Goal: Information Seeking & Learning: Learn about a topic

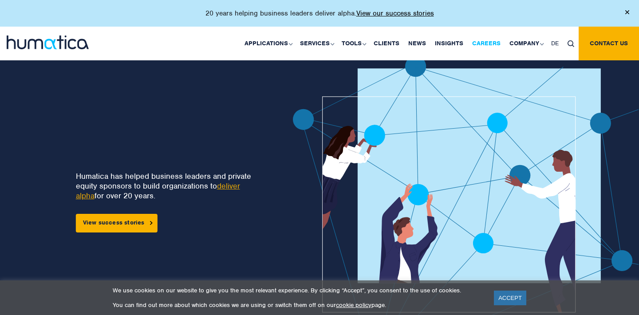
click at [493, 43] on link "Careers" at bounding box center [486, 44] width 37 height 34
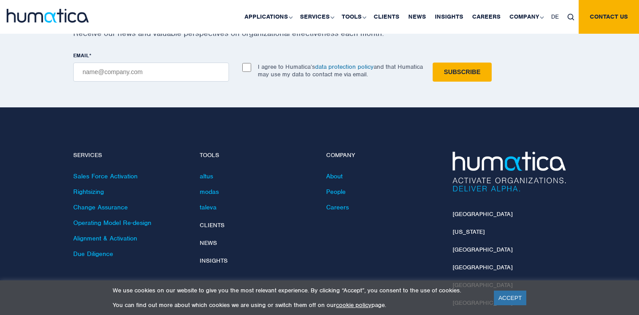
scroll to position [3235, 0]
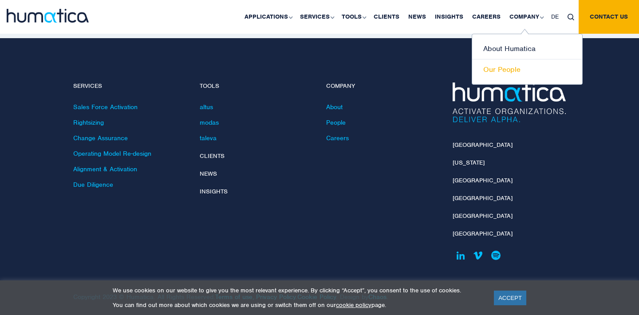
click at [494, 65] on link "Our People" at bounding box center [527, 69] width 110 height 20
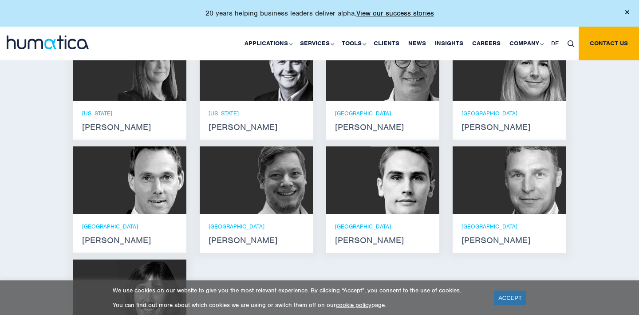
scroll to position [714, 0]
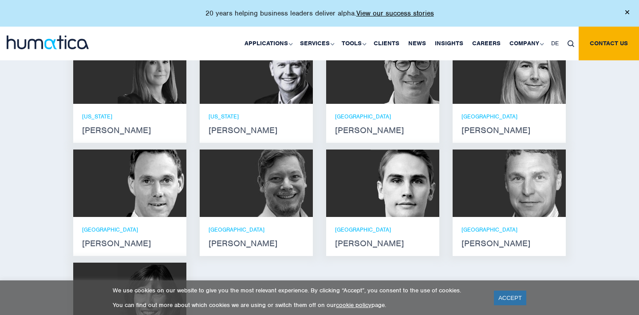
click at [71, 220] on div "[PERSON_NAME] [PERSON_NAME] is managing director at Humatica GmbH in [GEOGRAPHI…" at bounding box center [130, 206] width 127 height 113
click at [92, 245] on div "MUNICH [PERSON_NAME]" at bounding box center [129, 236] width 113 height 39
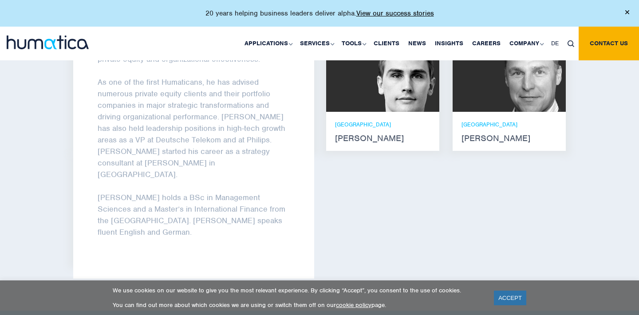
scroll to position [759, 0]
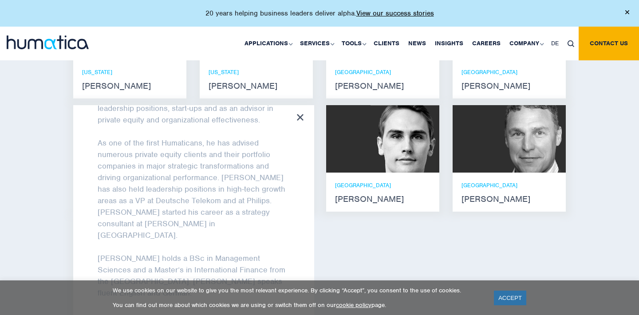
click at [346, 232] on div "[PERSON_NAME] [PERSON_NAME] He holds degrees in Electrical and Mechanical Engin…" at bounding box center [320, 100] width 506 height 461
click at [278, 216] on p "As one of the first Humaticans, he has advised numerous private equity clients …" at bounding box center [194, 189] width 192 height 104
click at [300, 114] on icon at bounding box center [300, 117] width 7 height 7
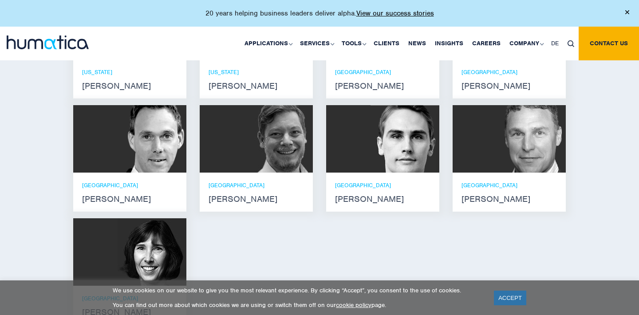
scroll to position [78, 0]
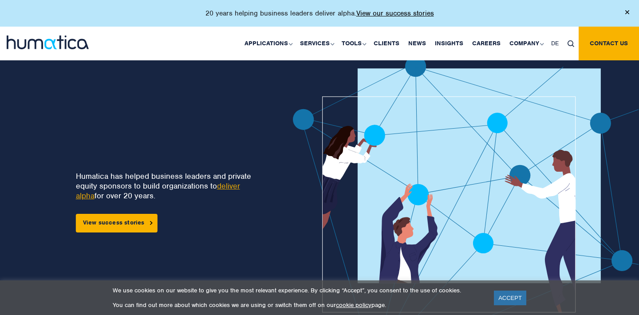
scroll to position [99, 0]
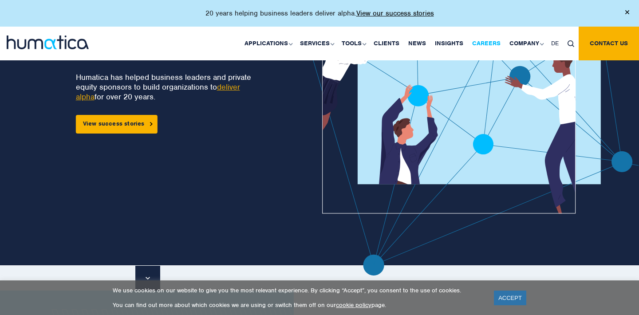
click at [493, 43] on link "Careers" at bounding box center [486, 44] width 37 height 34
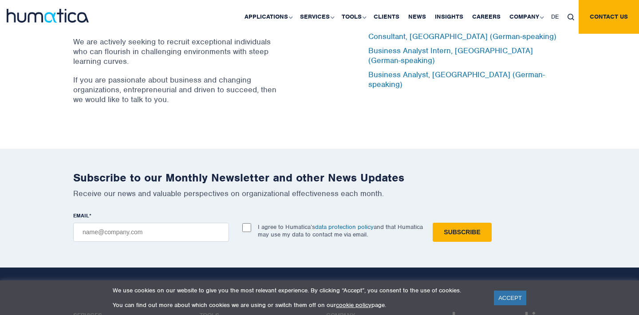
scroll to position [2956, 0]
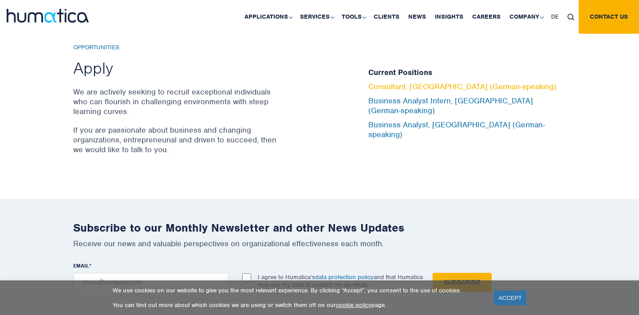
click at [408, 91] on link "Consultant, [GEOGRAPHIC_DATA] (German-speaking)" at bounding box center [463, 87] width 188 height 10
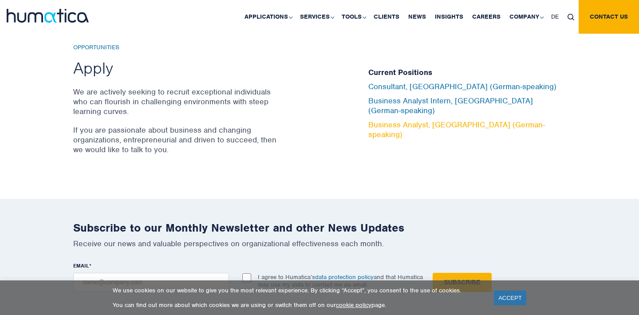
click at [385, 120] on link "Business Analyst, [GEOGRAPHIC_DATA] (German-speaking)" at bounding box center [457, 130] width 177 height 20
